Goal: Navigation & Orientation: Understand site structure

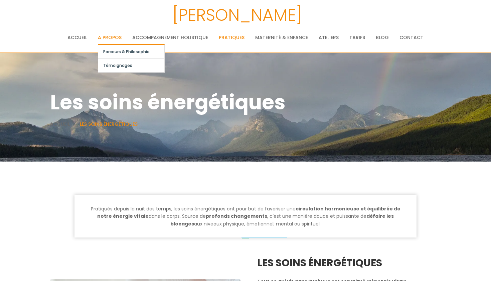
click at [102, 35] on link "A propos" at bounding box center [110, 37] width 24 height 13
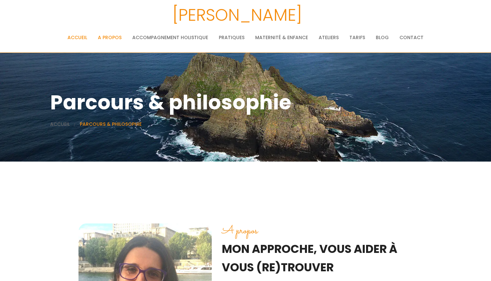
click at [82, 37] on link "Accueil" at bounding box center [78, 37] width 20 height 13
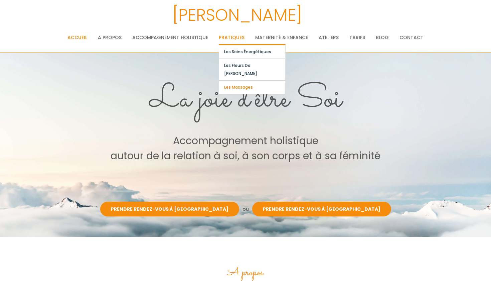
click at [237, 81] on link "Les massages" at bounding box center [252, 87] width 66 height 13
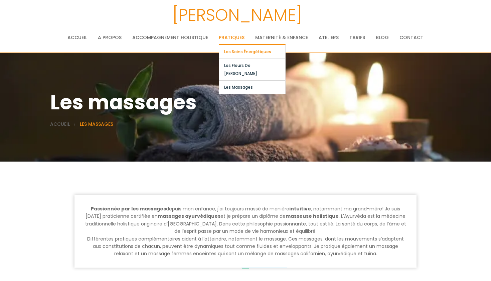
click at [229, 49] on link "Les soins énergétiques" at bounding box center [252, 51] width 66 height 13
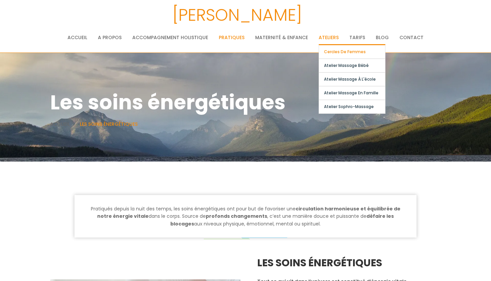
click at [336, 52] on link "Cercles de femmes" at bounding box center [352, 51] width 66 height 13
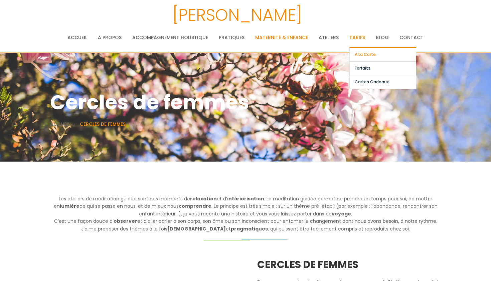
click at [355, 52] on link "A la carte" at bounding box center [383, 54] width 66 height 13
